Goal: Contribute content: Contribute content

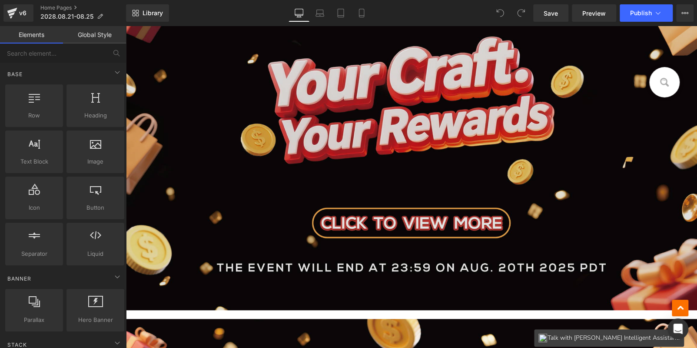
scroll to position [391, 0]
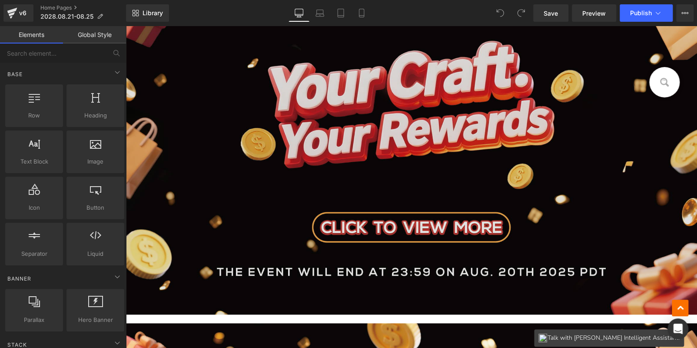
click at [347, 183] on img at bounding box center [412, 147] width 572 height 335
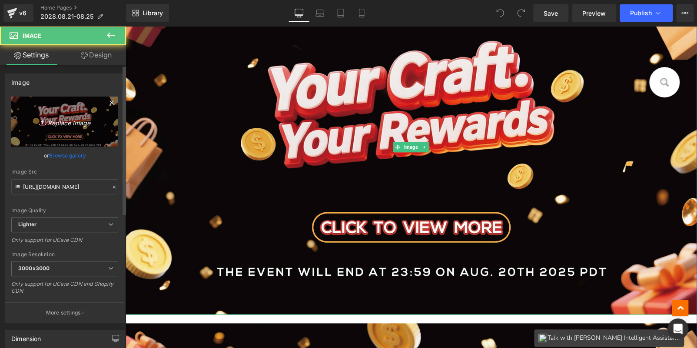
click at [86, 133] on link "Replace Image" at bounding box center [64, 122] width 107 height 50
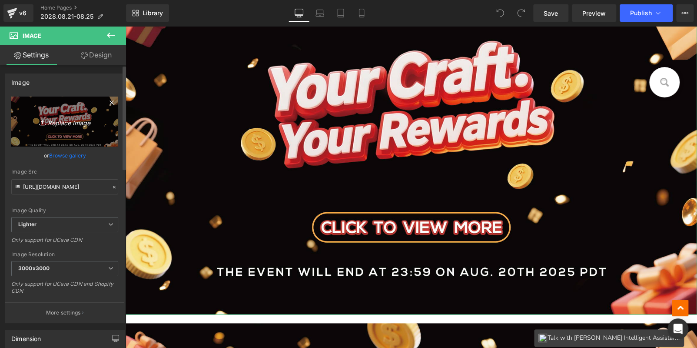
type input "C:\fakepath\Artboard 1 副本 2.jpg"
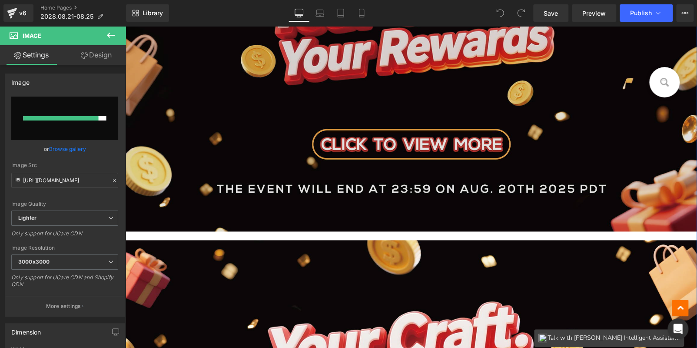
scroll to position [652, 0]
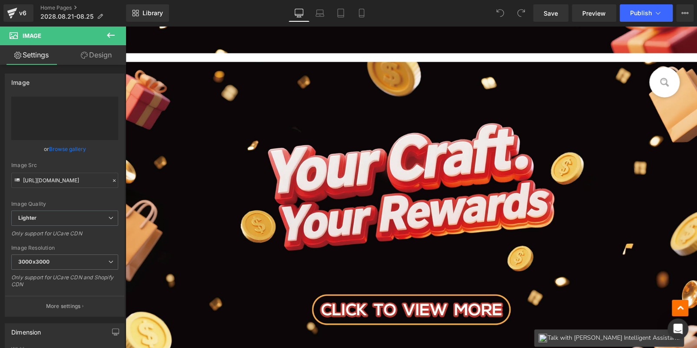
type input "[URL][DOMAIN_NAME]"
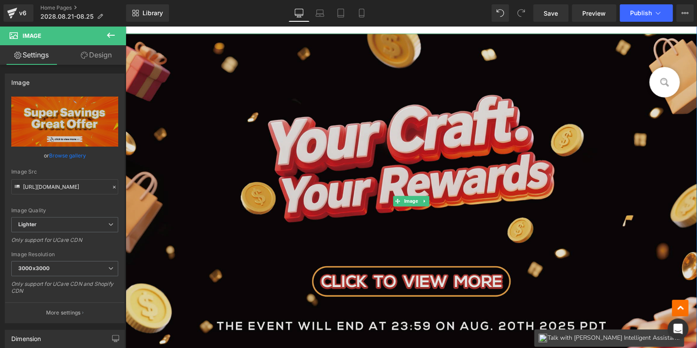
scroll to position [696, 0]
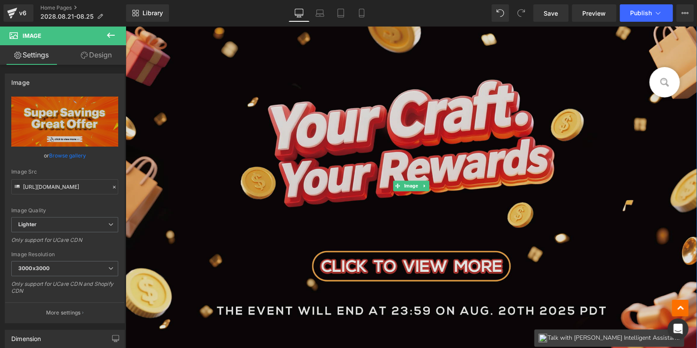
click at [344, 188] on img at bounding box center [412, 185] width 572 height 335
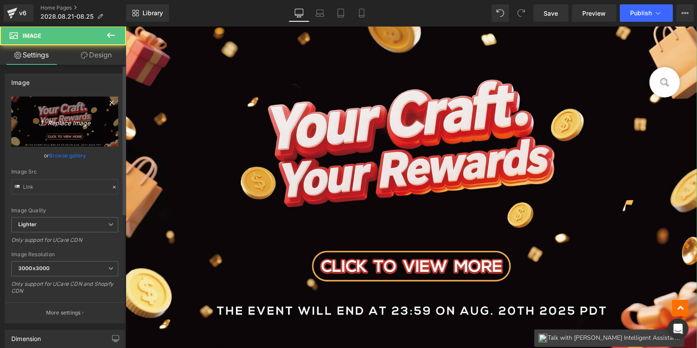
type input "[URL][DOMAIN_NAME]"
click at [60, 129] on link "Replace Image" at bounding box center [64, 122] width 107 height 50
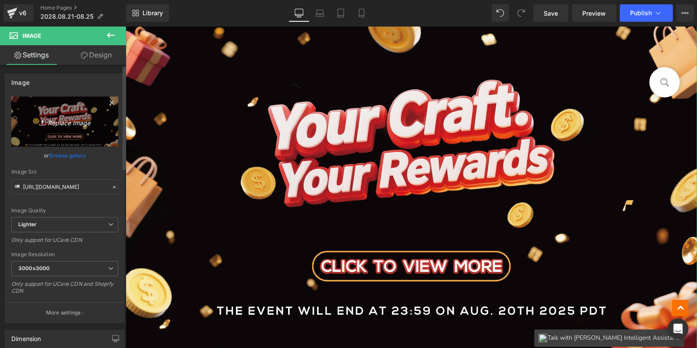
type input "C:\fakepath\首页_.jpg"
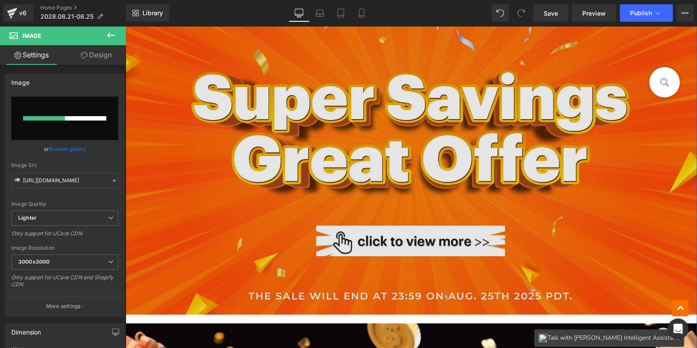
scroll to position [652, 0]
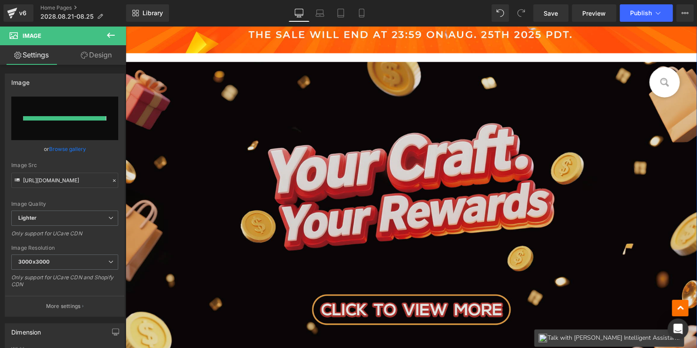
type input "[URL][DOMAIN_NAME]"
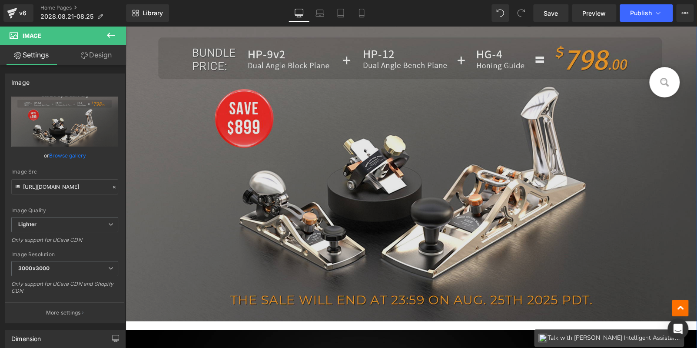
scroll to position [696, 0]
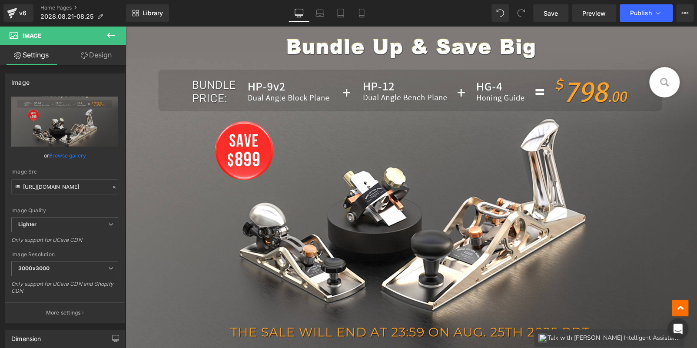
click at [418, 180] on div "Image" at bounding box center [412, 185] width 572 height 335
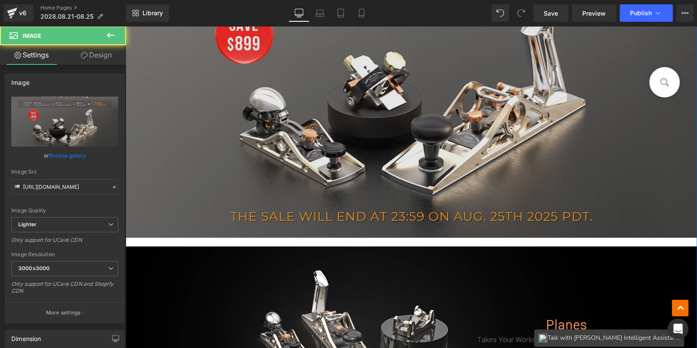
scroll to position [608, 0]
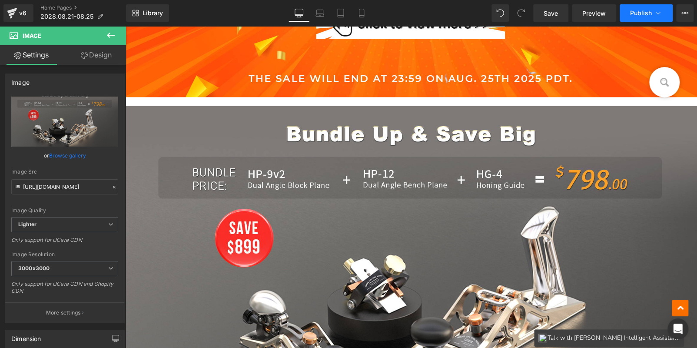
click at [636, 19] on button "Publish" at bounding box center [646, 12] width 53 height 17
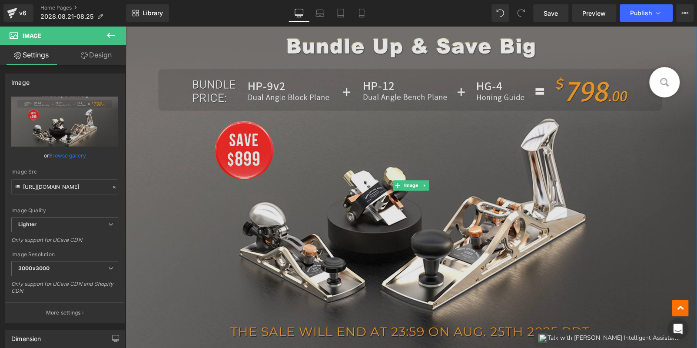
scroll to position [696, 0]
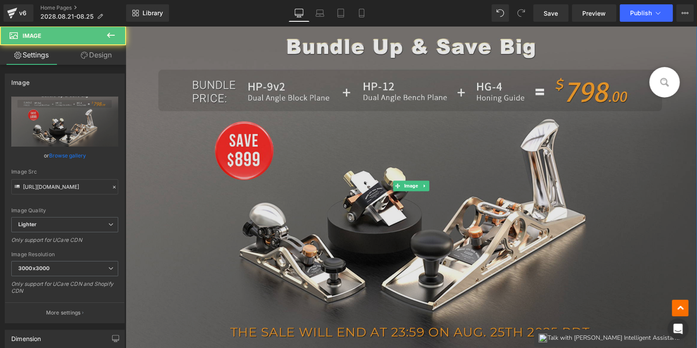
click at [576, 150] on img at bounding box center [412, 185] width 572 height 335
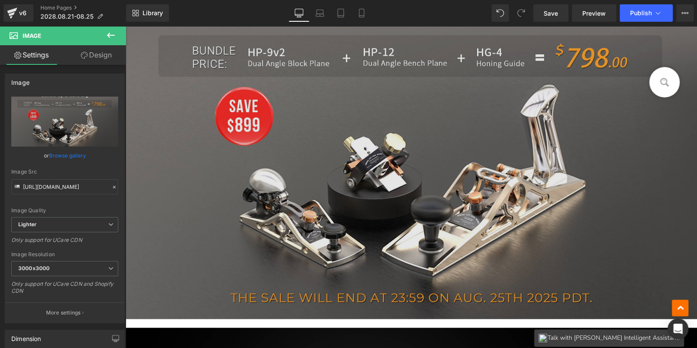
scroll to position [782, 0]
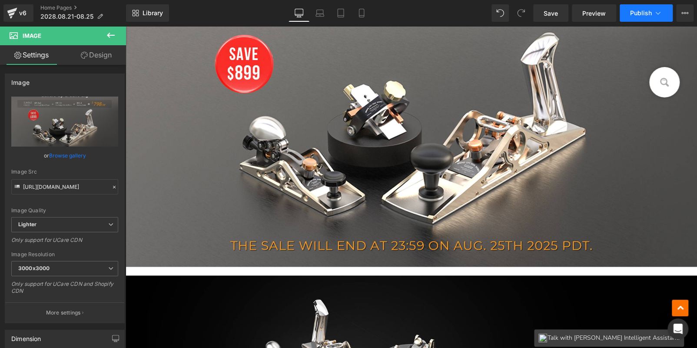
click at [636, 16] on span "Publish" at bounding box center [641, 13] width 22 height 7
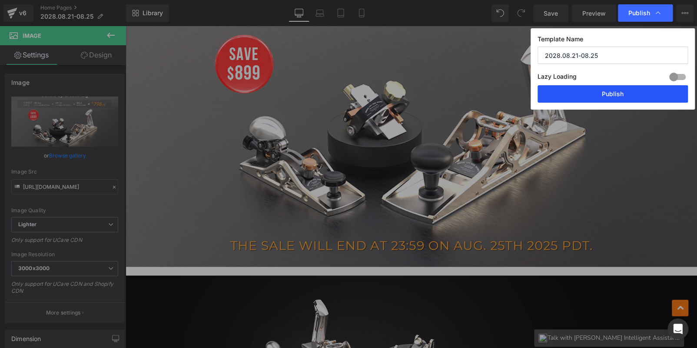
click at [625, 89] on button "Publish" at bounding box center [613, 93] width 150 height 17
